Goal: Transaction & Acquisition: Download file/media

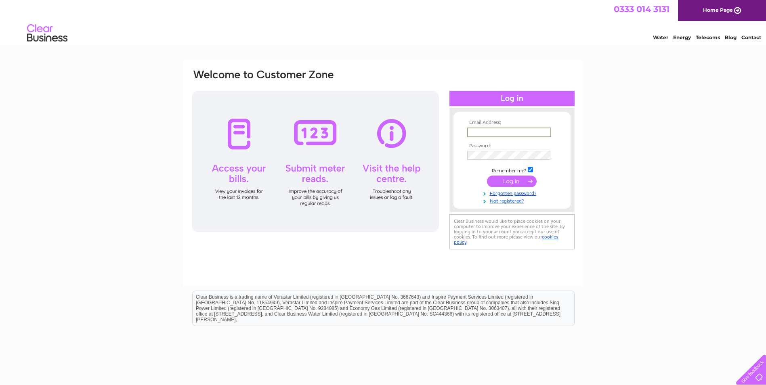
click at [480, 135] on input "text" at bounding box center [509, 133] width 84 height 10
type input "accounts@specbd.co.uk"
click at [524, 182] on input "submit" at bounding box center [512, 180] width 50 height 11
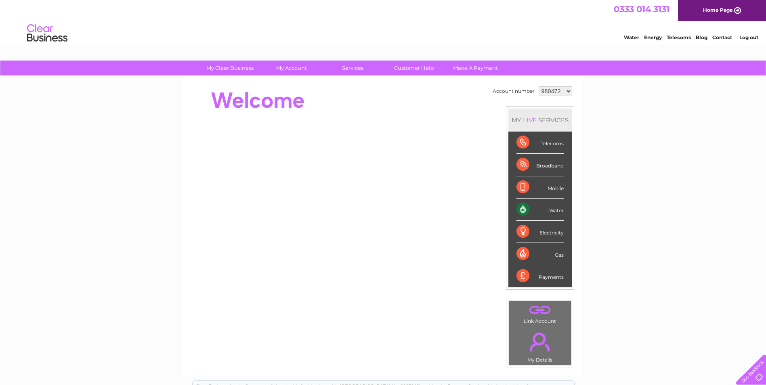
click at [521, 273] on div "Payments" at bounding box center [540, 276] width 47 height 22
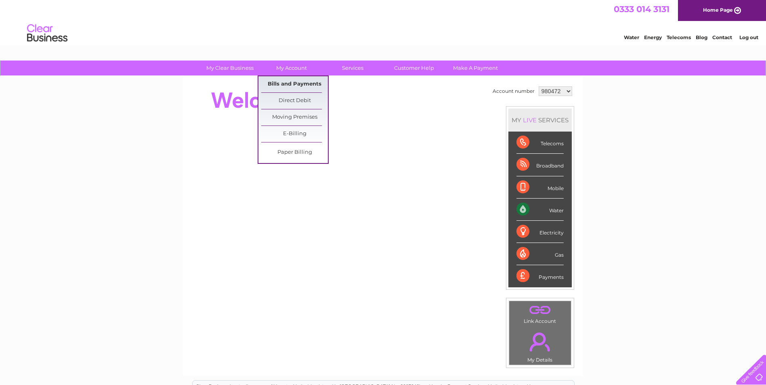
click at [306, 85] on link "Bills and Payments" at bounding box center [294, 84] width 67 height 16
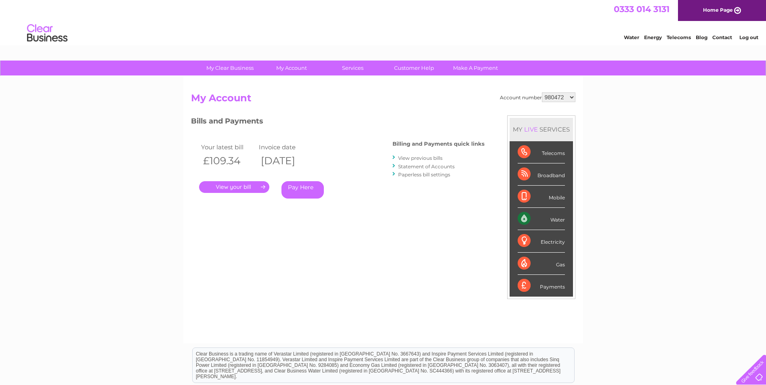
click at [243, 187] on link "." at bounding box center [234, 187] width 70 height 12
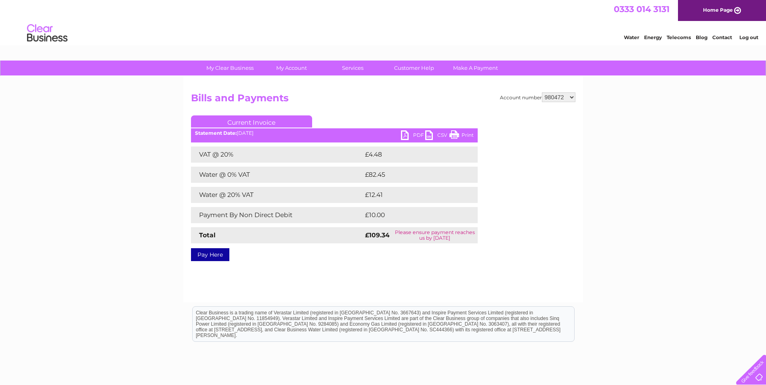
click at [406, 135] on link "PDF" at bounding box center [413, 136] width 24 height 12
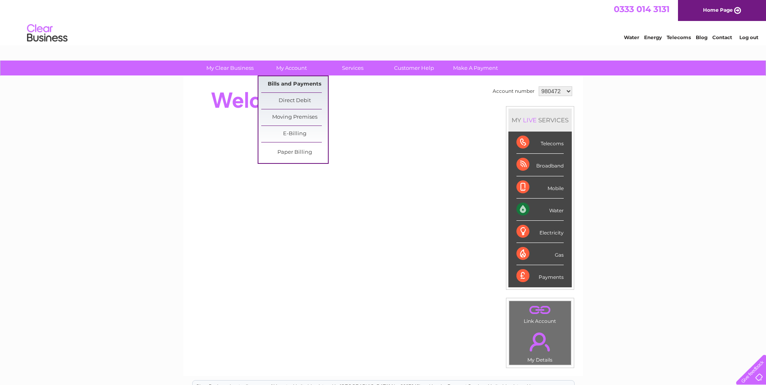
click at [294, 90] on link "Bills and Payments" at bounding box center [294, 84] width 67 height 16
click at [304, 83] on link "Bills and Payments" at bounding box center [294, 84] width 67 height 16
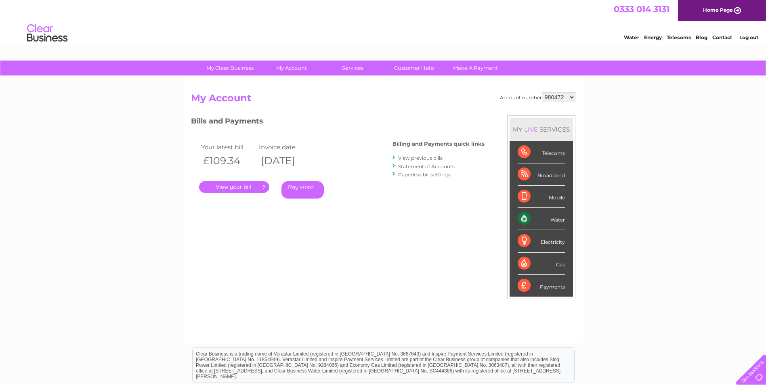
click at [252, 182] on link "." at bounding box center [234, 187] width 70 height 12
click at [399, 159] on link "View previous bills" at bounding box center [420, 158] width 44 height 6
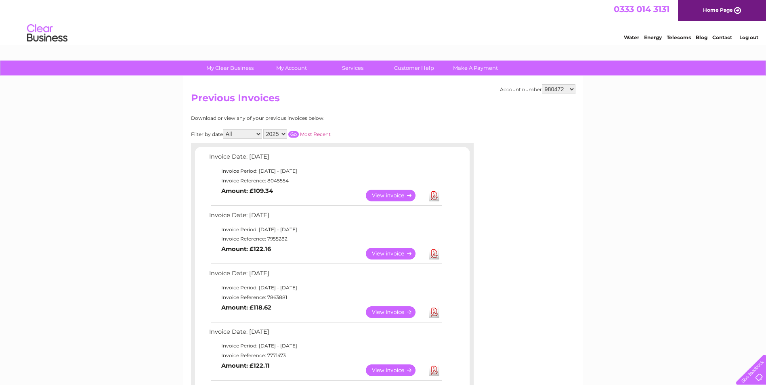
click at [403, 254] on link "View" at bounding box center [395, 254] width 59 height 12
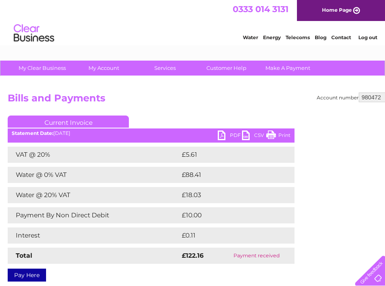
click at [221, 137] on link "PDF" at bounding box center [230, 136] width 24 height 12
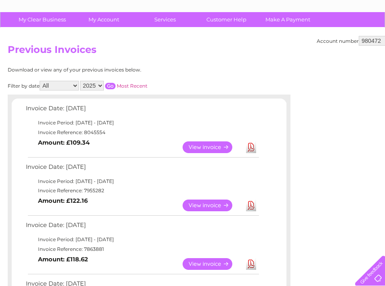
scroll to position [81, 0]
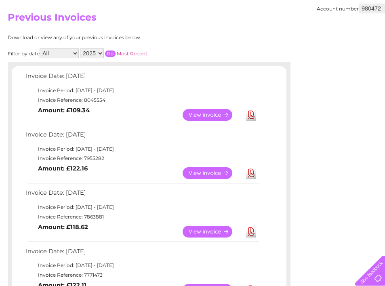
click at [252, 175] on link "Download" at bounding box center [251, 173] width 10 height 12
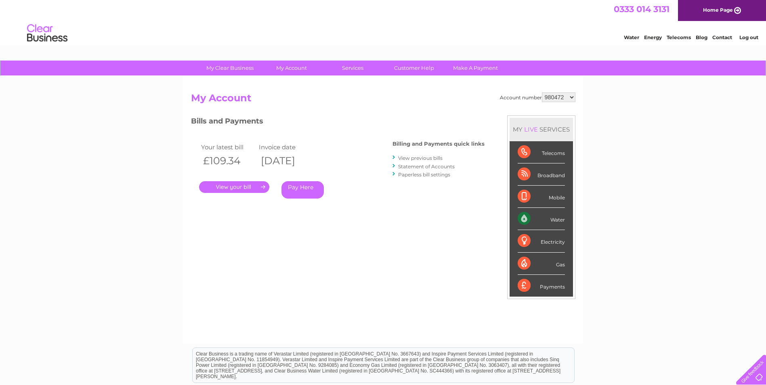
click at [256, 189] on link "." at bounding box center [234, 187] width 70 height 12
